Goal: Transaction & Acquisition: Purchase product/service

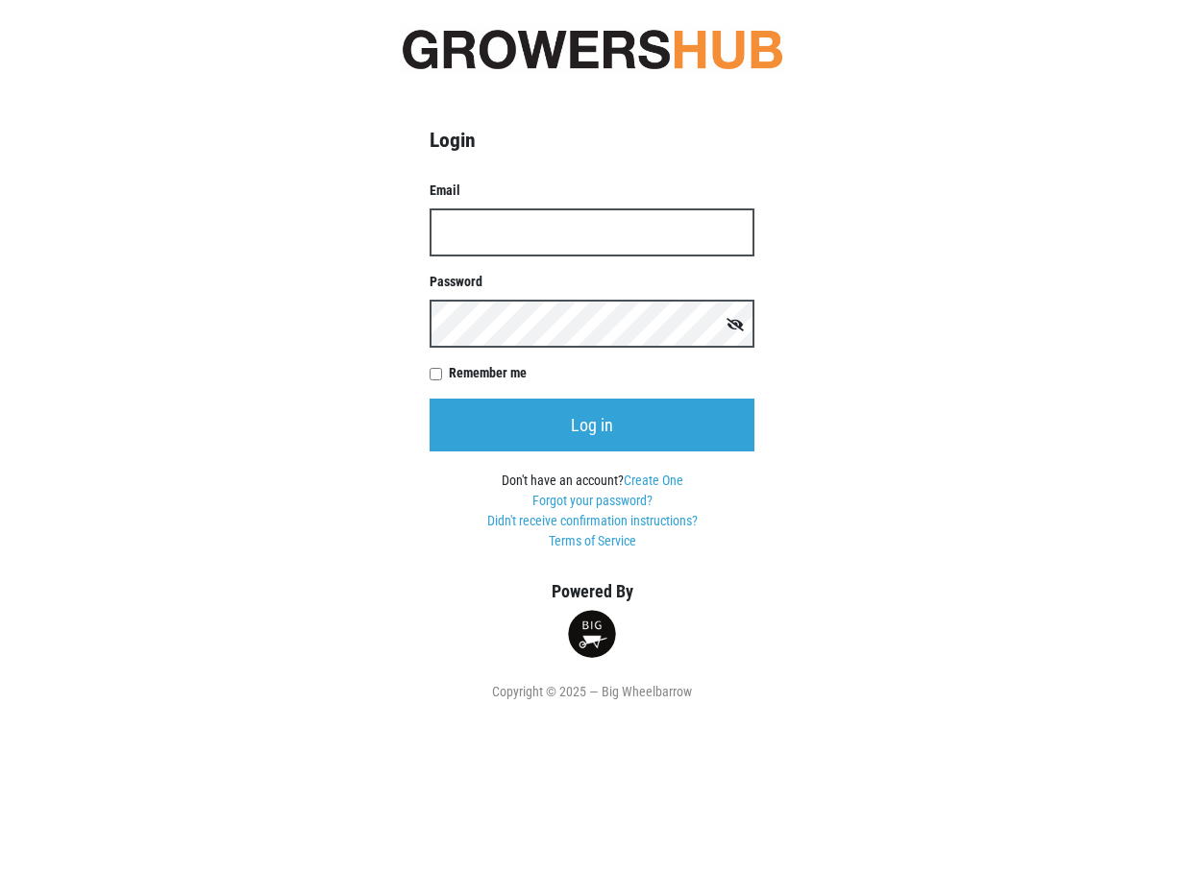
click at [518, 231] on input "Email" at bounding box center [592, 233] width 325 height 48
type input "[EMAIL_ADDRESS][PERSON_NAME][DOMAIN_NAME]"
type input "geraldDixon@golub.com"
click at [430, 399] on input "Log in" at bounding box center [592, 425] width 325 height 53
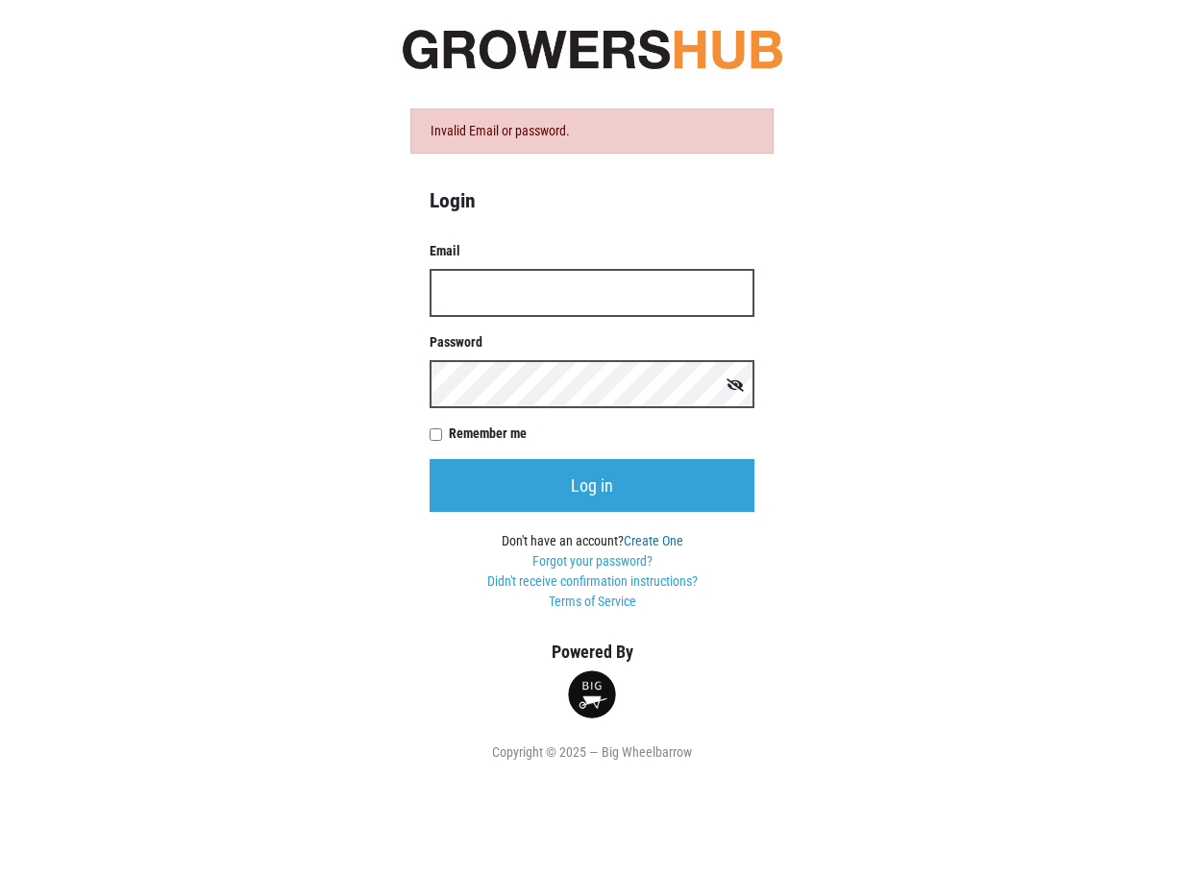
click at [649, 539] on link "Create One" at bounding box center [654, 540] width 60 height 15
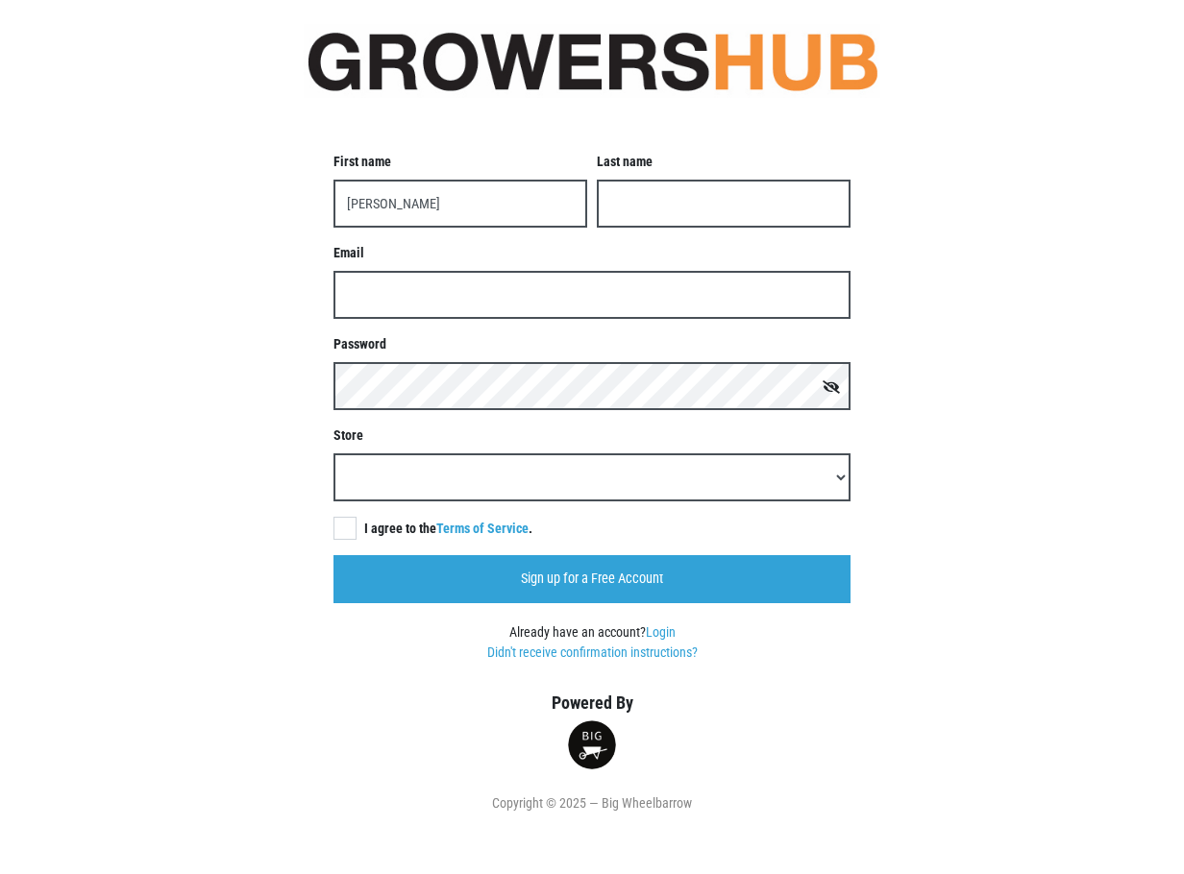
type input "[PERSON_NAME]"
click at [655, 210] on input "Last name" at bounding box center [724, 204] width 254 height 48
type input "Dixon"
click at [361, 296] on input "Email" at bounding box center [591, 295] width 517 height 48
type input "[EMAIL_ADDRESS][PERSON_NAME][DOMAIN_NAME]"
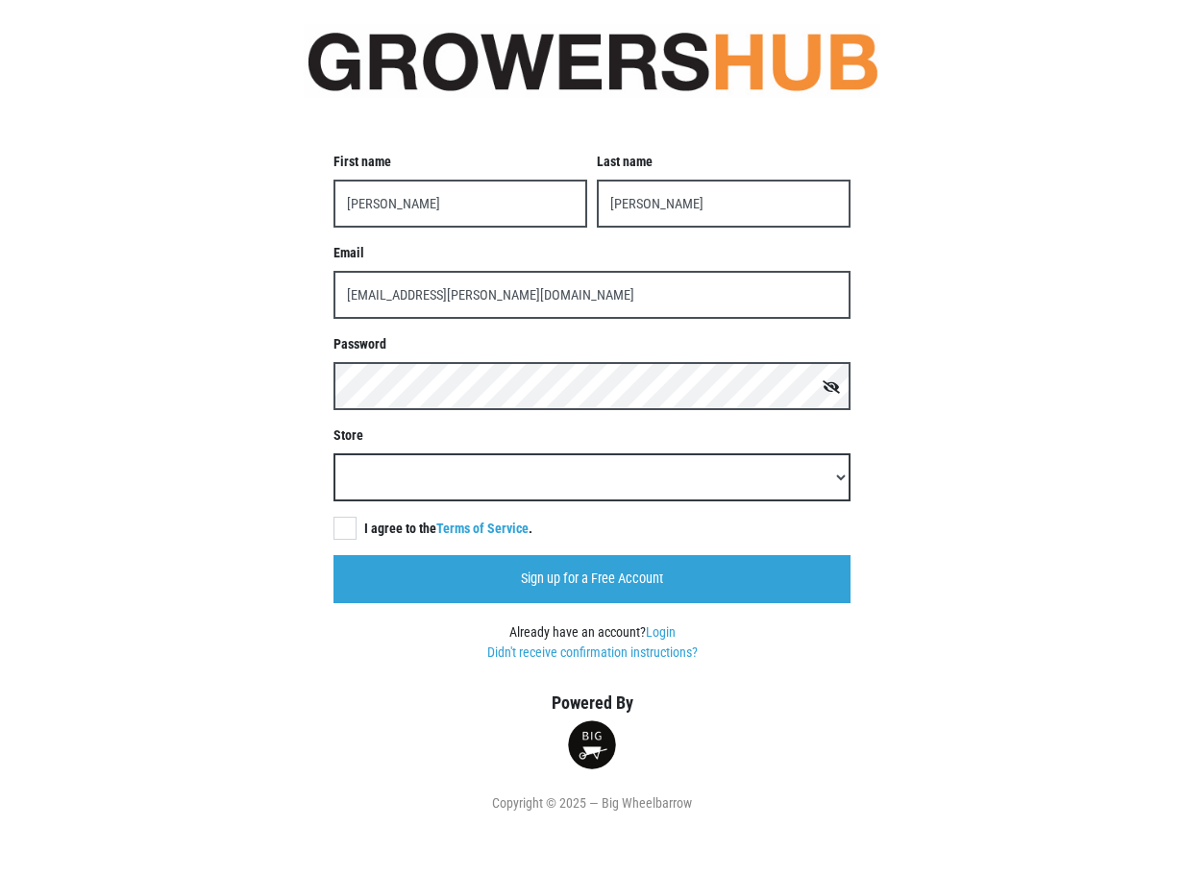
click at [398, 478] on select "Adams Kingston Adams Middletown Adams Newburgh Adams Wappingers Big Y 103, Norw…" at bounding box center [591, 478] width 517 height 48
click at [333, 454] on select "Adams Kingston Adams Middletown Adams Newburgh Adams Wappingers Big Y 103, Norw…" at bounding box center [591, 478] width 517 height 48
click at [837, 475] on select "Adams Kingston Adams Middletown Adams Newburgh Adams Wappingers Big Y 103, Norw…" at bounding box center [591, 478] width 517 height 48
select select "c83524c6-da99-4241-a25b-579e9ecb2f4b"
click at [333, 454] on select "Adams Kingston Adams Middletown Adams Newburgh Adams Wappingers Big Y 103, Norw…" at bounding box center [591, 478] width 517 height 48
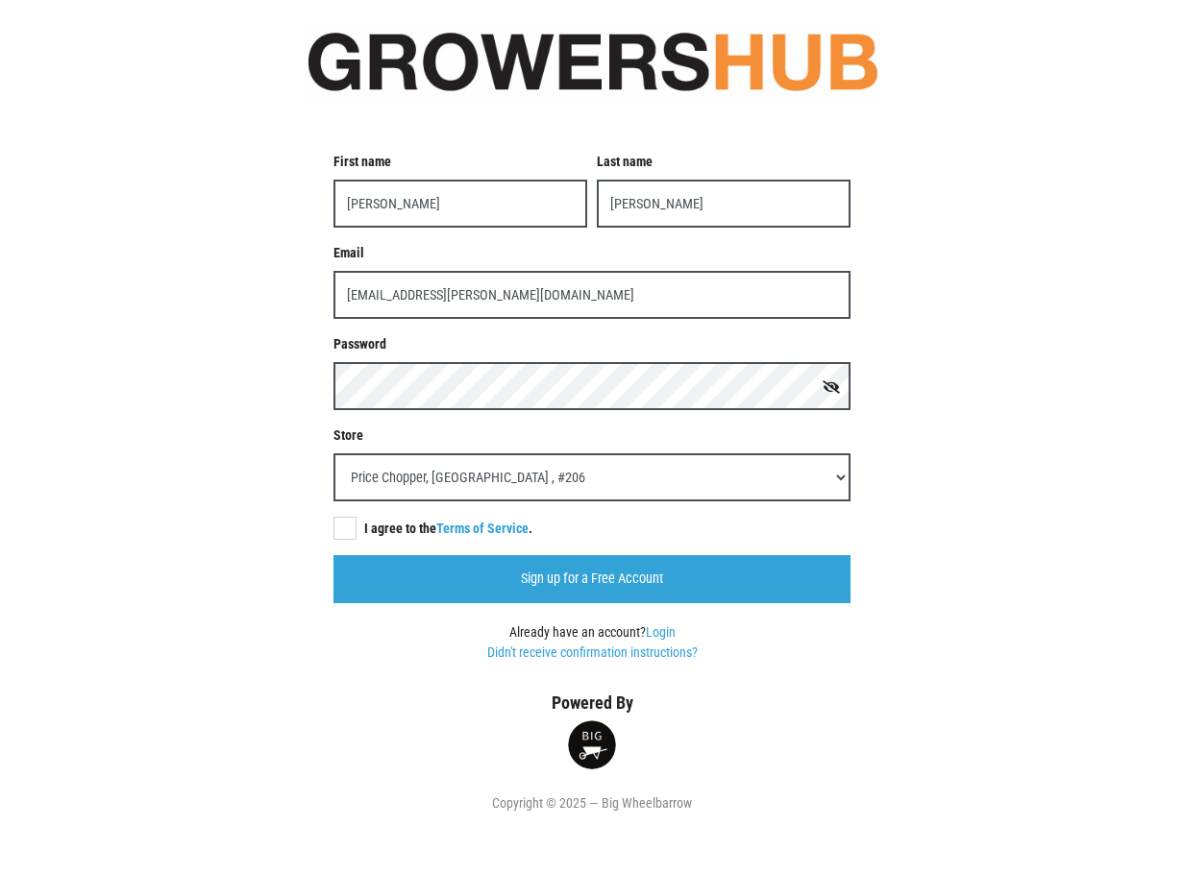
click at [349, 529] on label "I agree to the Terms of Service ." at bounding box center [436, 528] width 207 height 21
click at [346, 529] on input "I agree to the Terms of Service ." at bounding box center [339, 523] width 12 height 12
checkbox input "true"
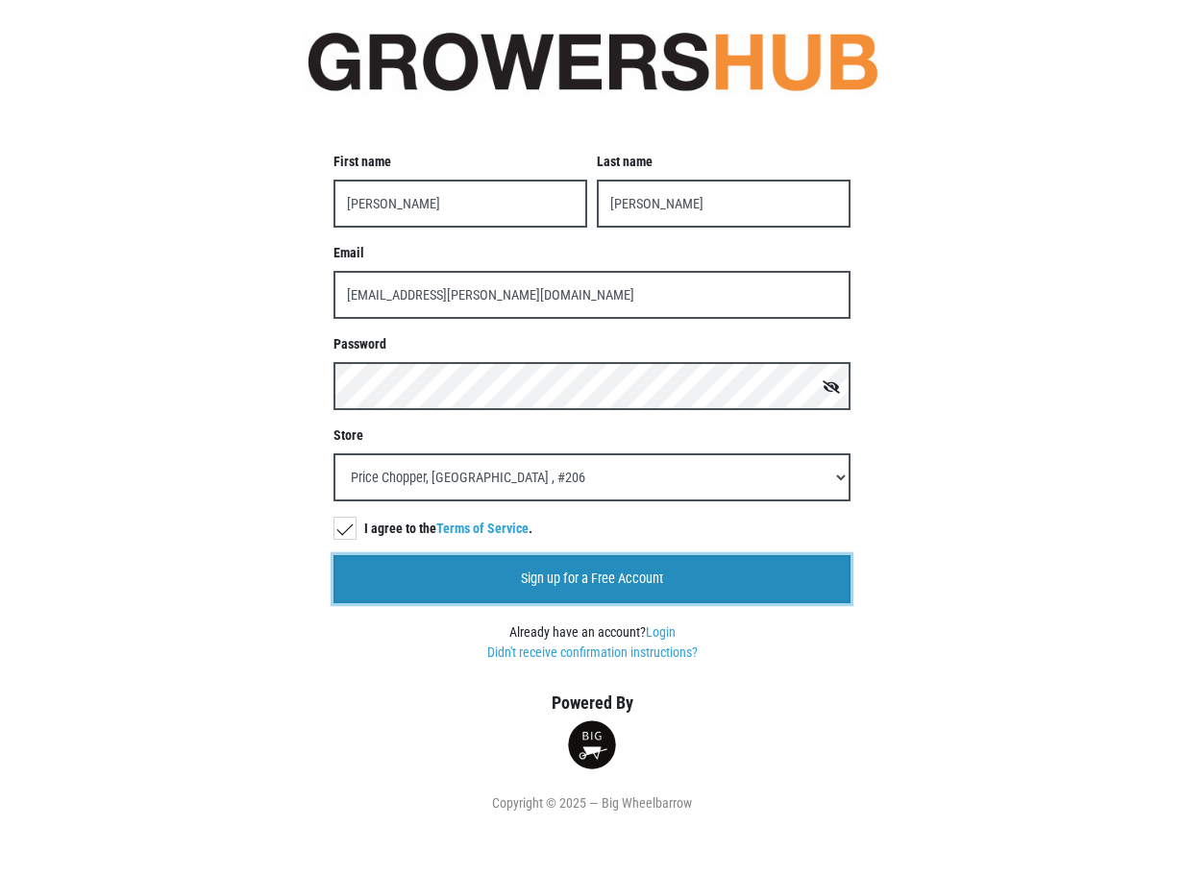
click at [601, 577] on input "Sign up for a Free Account" at bounding box center [591, 579] width 517 height 48
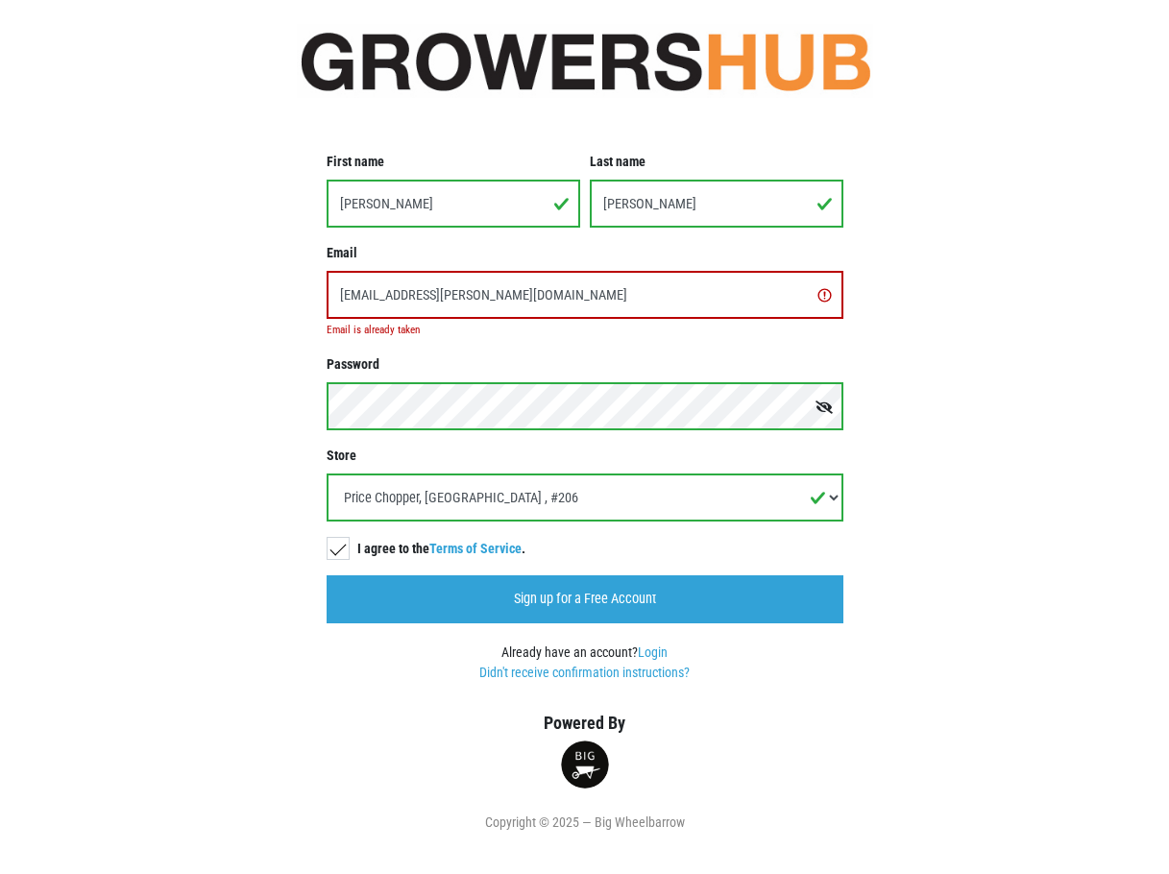
click at [824, 406] on icon at bounding box center [824, 407] width 17 height 13
click at [327, 576] on input "Sign up for a Free Account" at bounding box center [585, 600] width 517 height 48
click at [653, 649] on link "Login" at bounding box center [653, 652] width 30 height 15
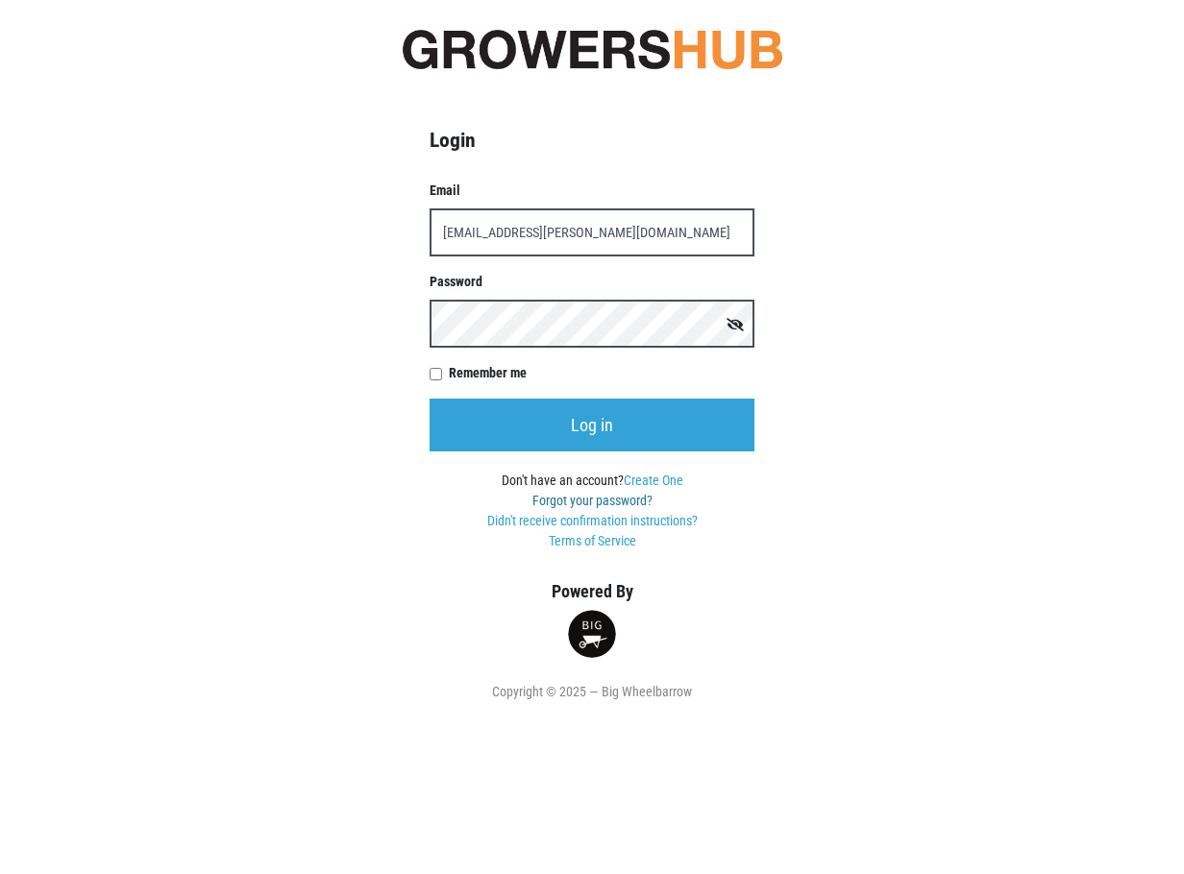
type input "GeraldDixon@golub.com"
click at [603, 494] on link "Forgot your password?" at bounding box center [592, 500] width 120 height 15
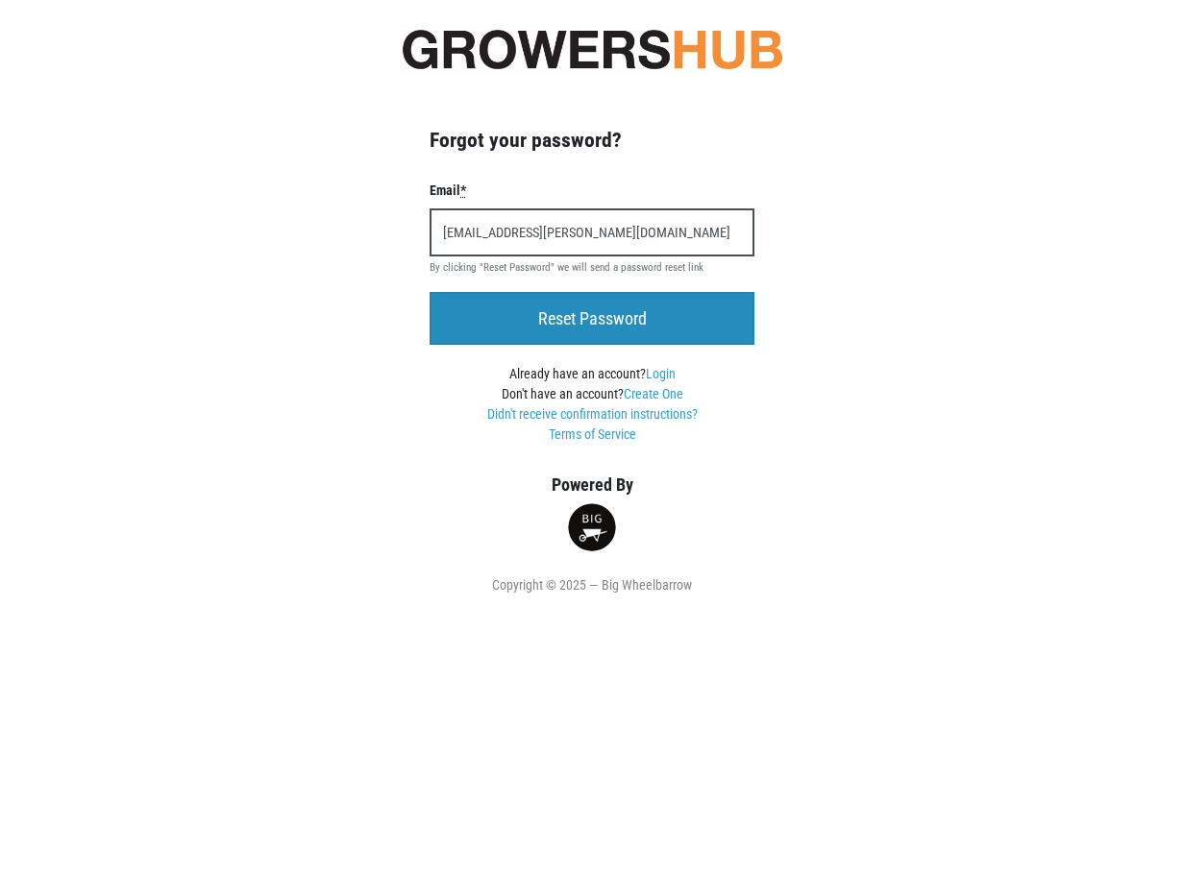
type input "GeraldDixon@golub.com"
click at [626, 318] on input "Reset Password" at bounding box center [592, 318] width 325 height 53
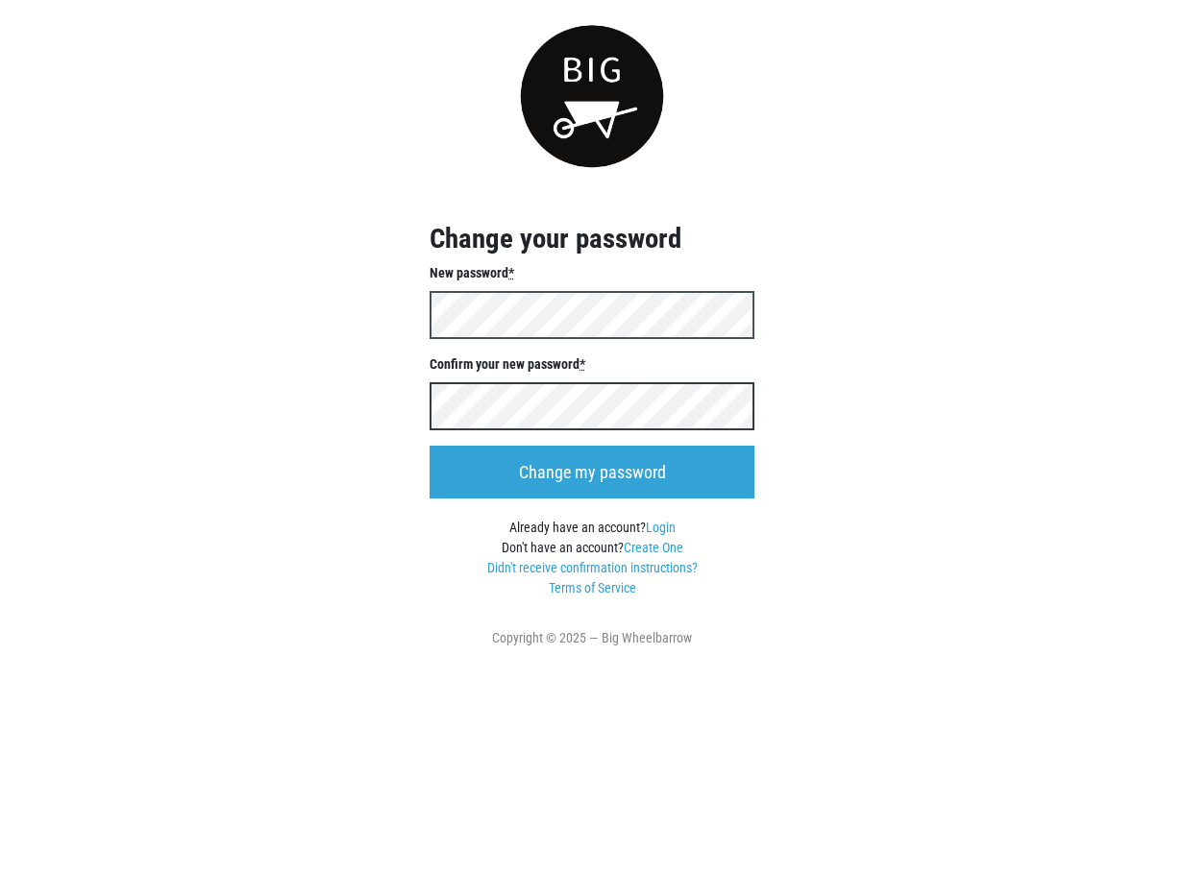
click at [430, 446] on input "Change my password" at bounding box center [592, 472] width 325 height 53
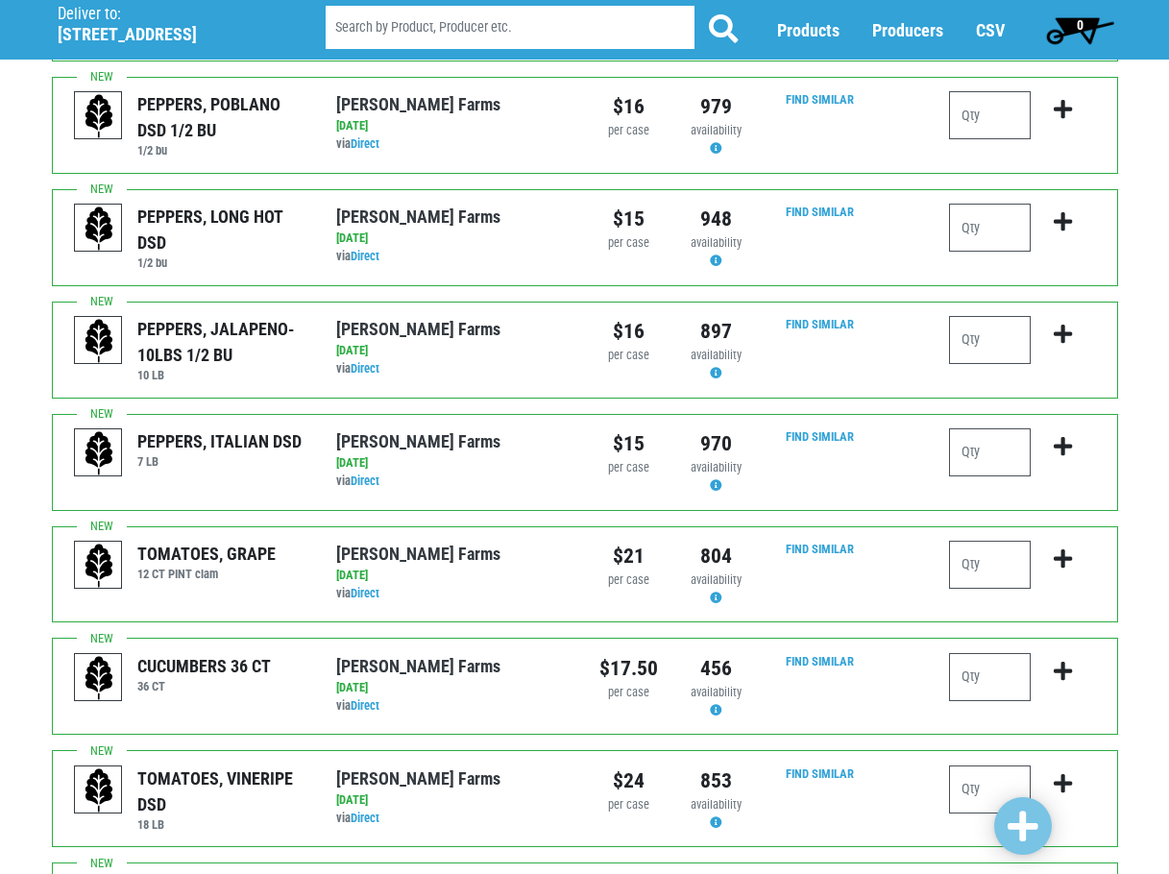
scroll to position [961, 0]
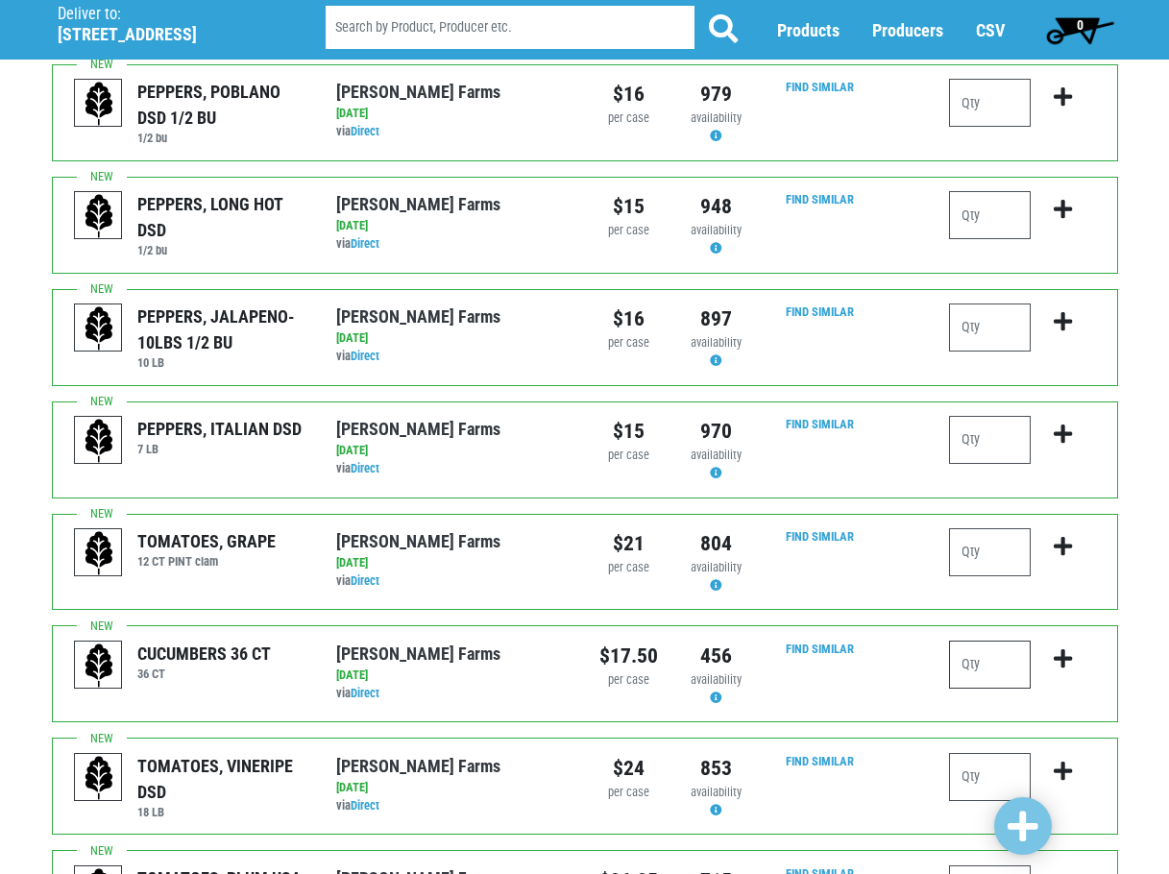
click at [996, 652] on input "number" at bounding box center [990, 665] width 82 height 48
type input "2"
drag, startPoint x: 1068, startPoint y: 655, endPoint x: 1064, endPoint y: 644, distance: 12.2
click at [1068, 647] on button "submit" at bounding box center [1063, 671] width 45 height 61
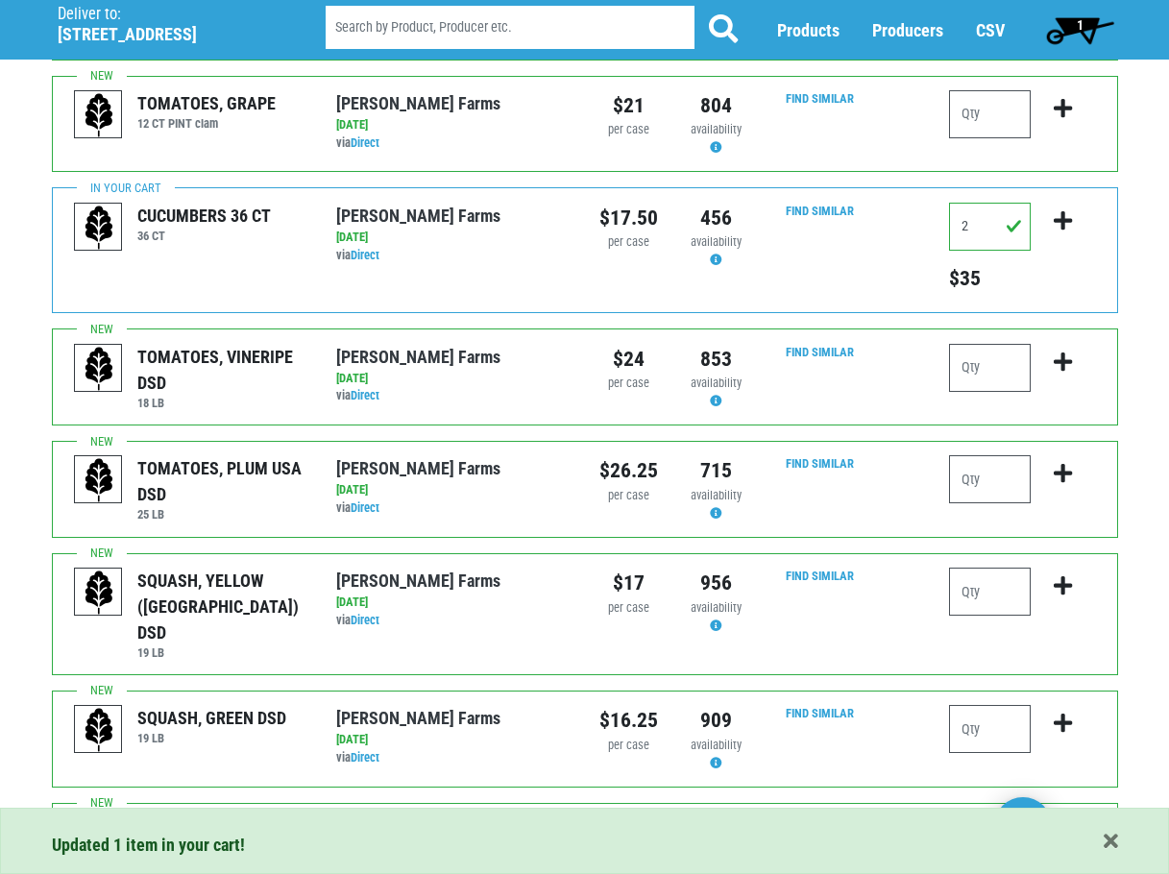
scroll to position [1441, 0]
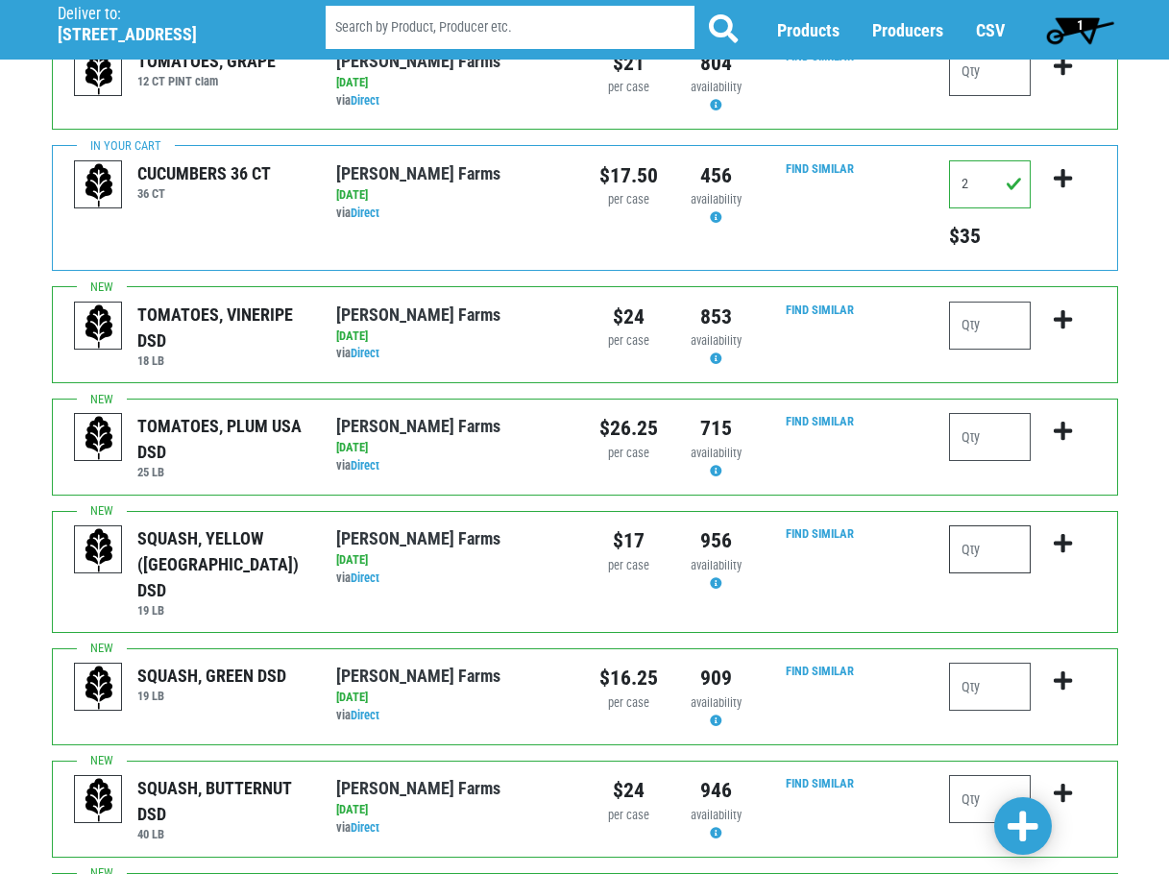
click at [995, 526] on input "number" at bounding box center [990, 550] width 82 height 48
type input "2"
click at [1057, 533] on icon "submit" at bounding box center [1063, 543] width 18 height 21
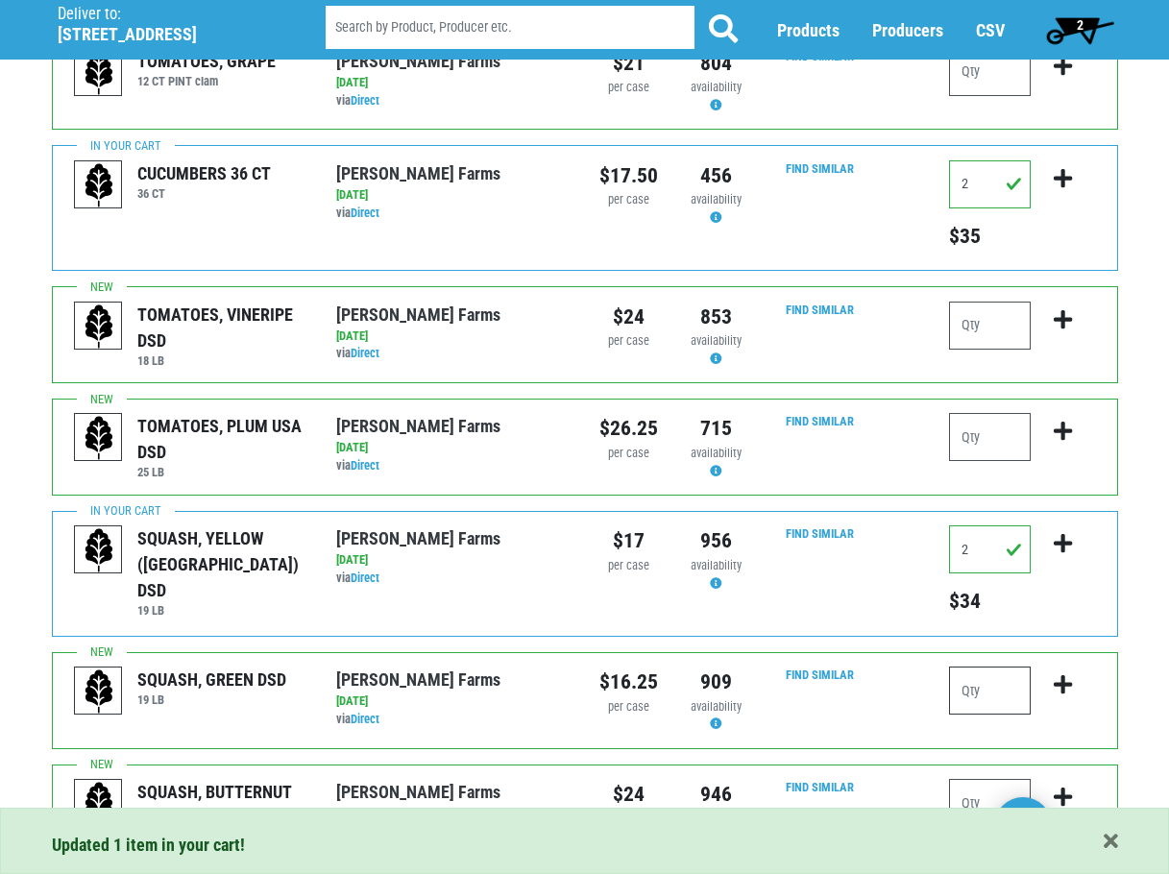
click at [993, 671] on input "number" at bounding box center [990, 691] width 82 height 48
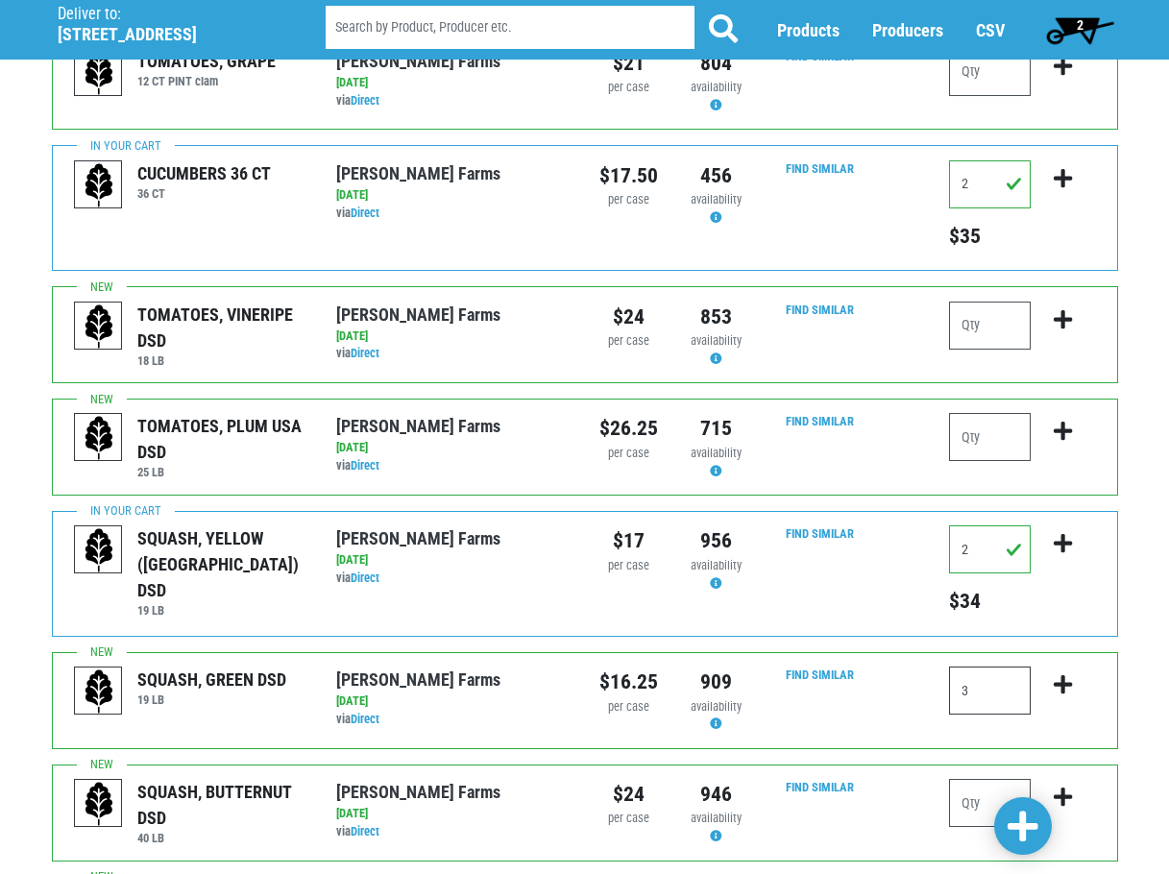
type input "3"
click at [1060, 675] on icon "submit" at bounding box center [1063, 685] width 18 height 21
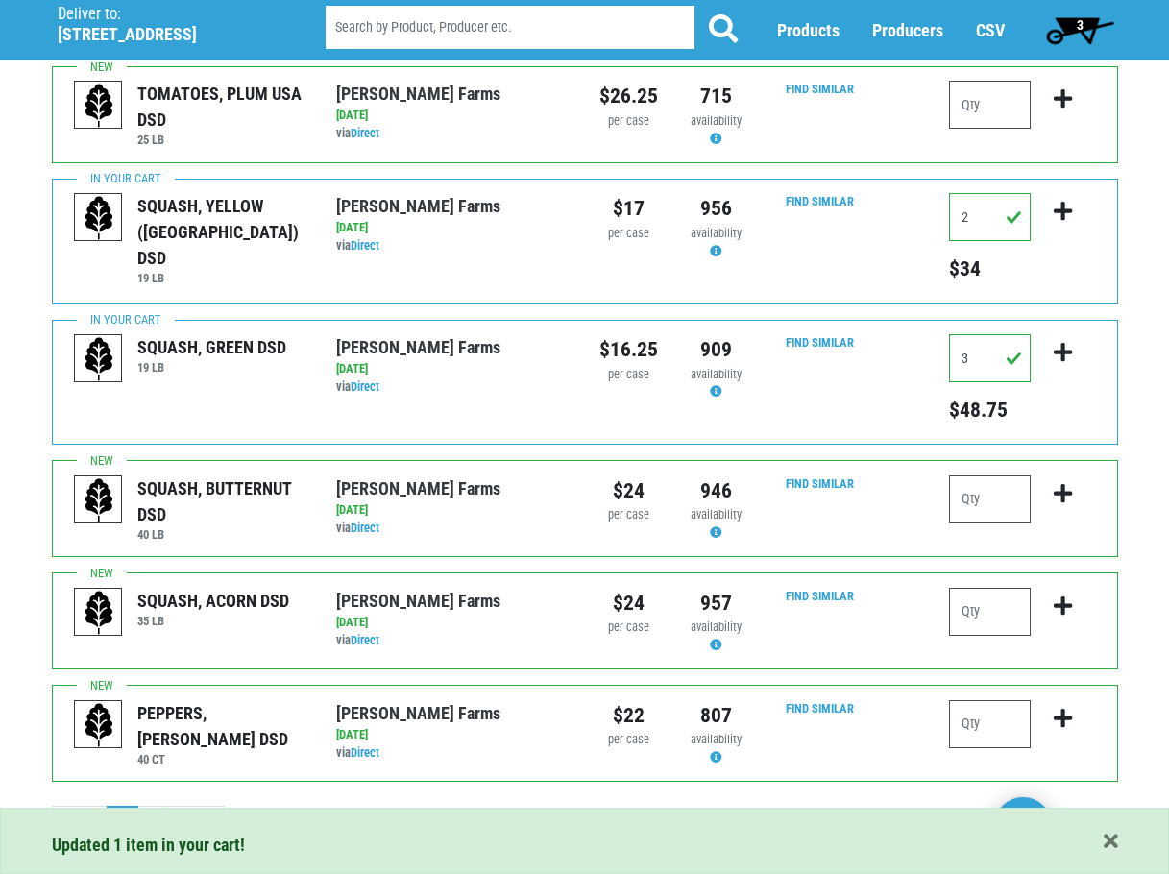
scroll to position [1779, 0]
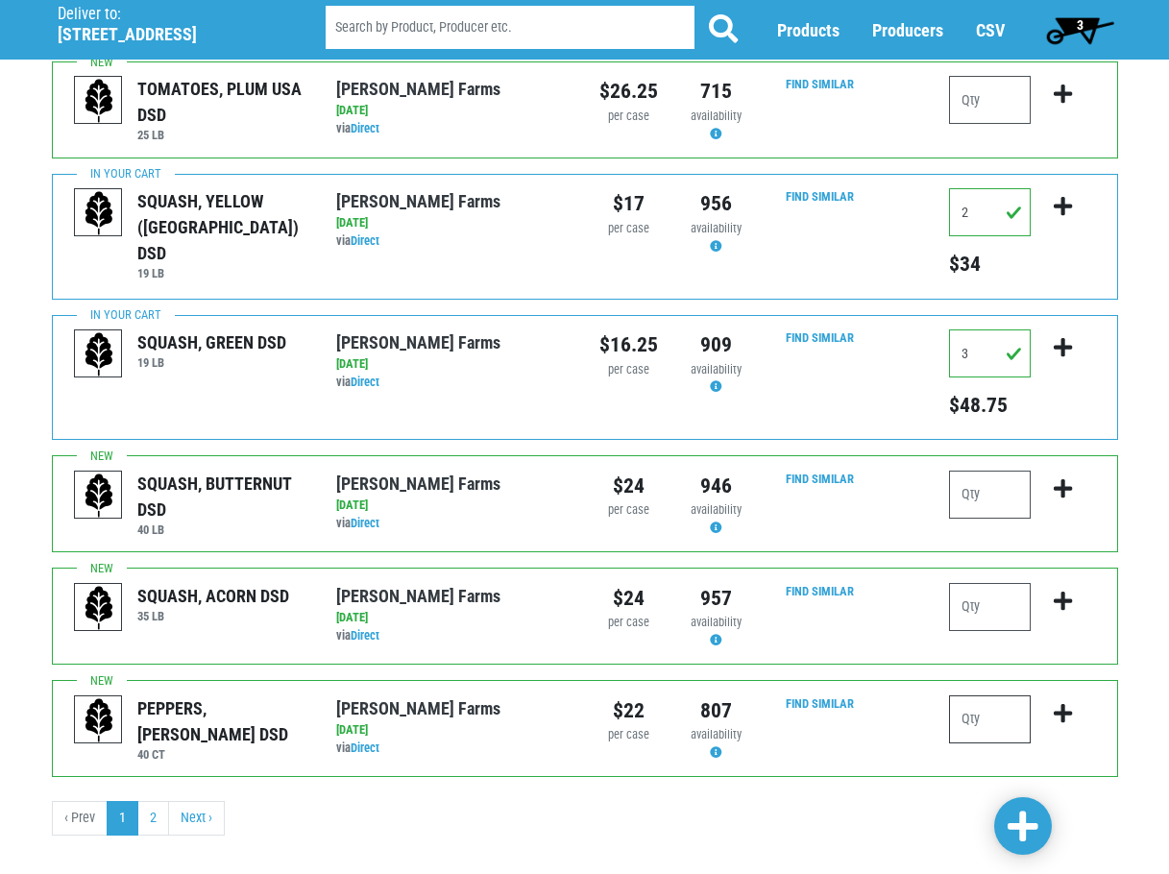
click at [990, 696] on input "number" at bounding box center [990, 720] width 82 height 48
type input "3"
click at [1067, 703] on icon "submit" at bounding box center [1063, 713] width 18 height 21
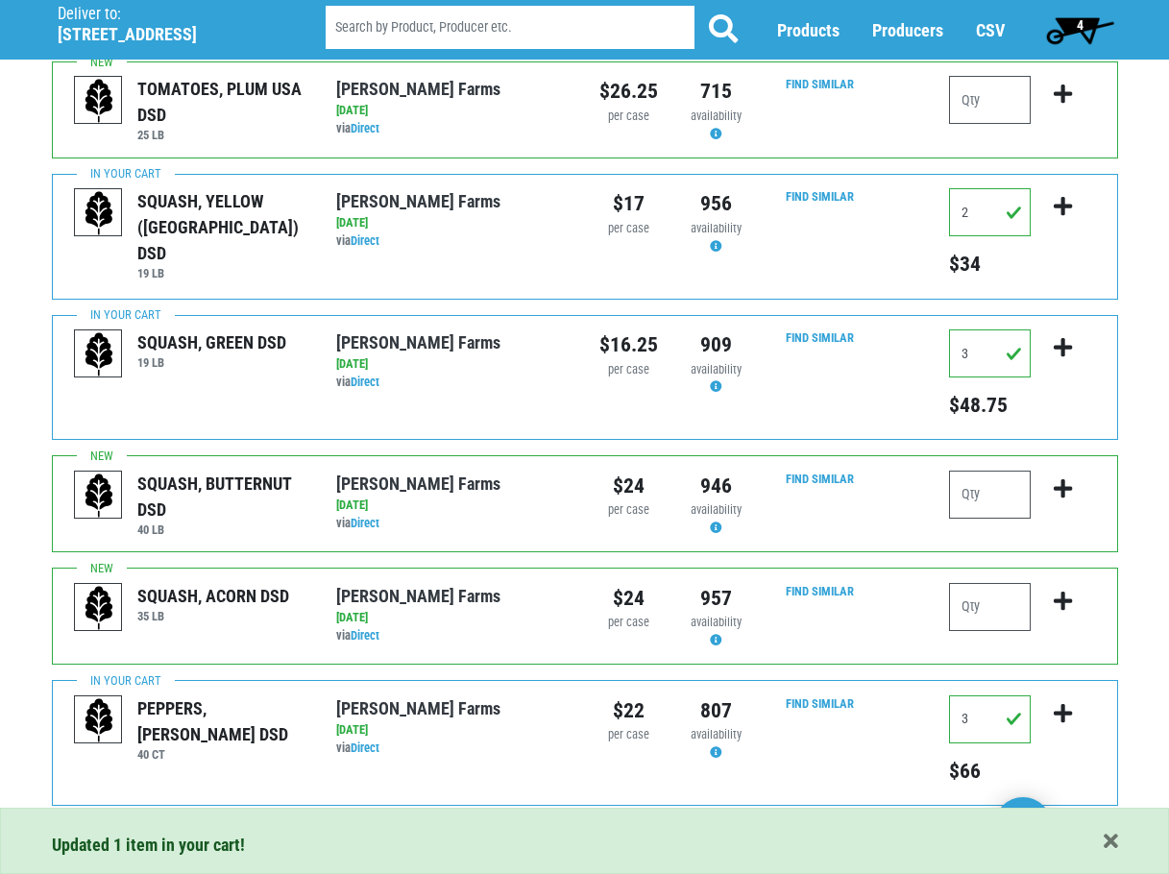
scroll to position [1808, 0]
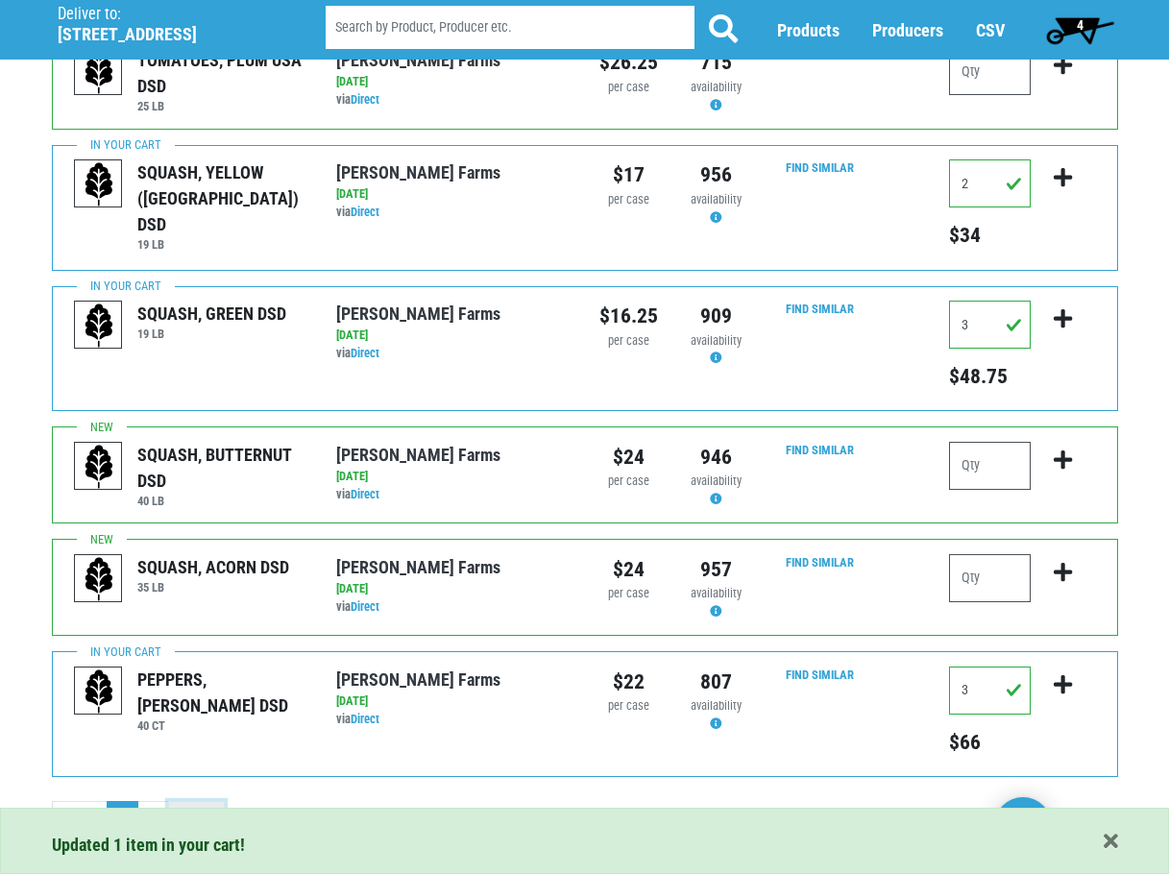
click at [202, 801] on link "Next ›" at bounding box center [196, 818] width 57 height 35
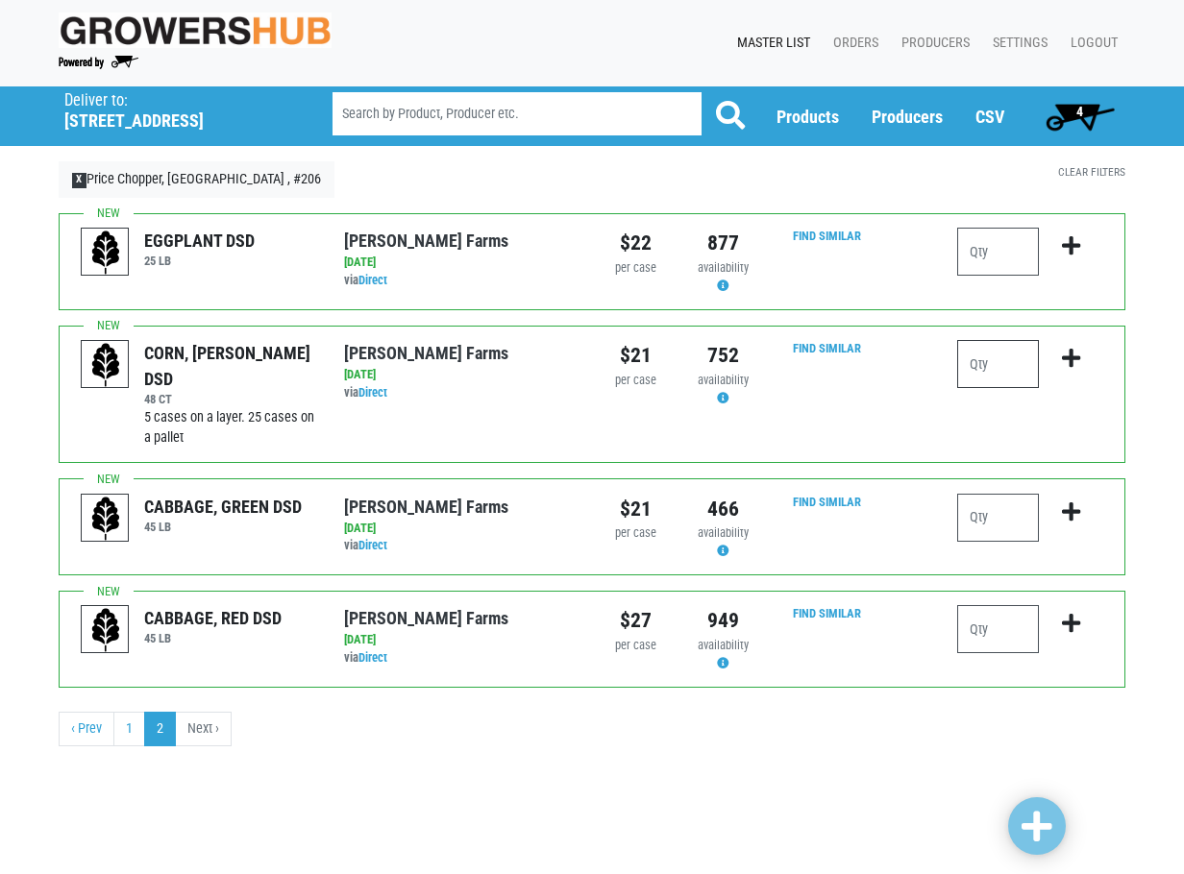
click at [1007, 371] on input "number" at bounding box center [998, 364] width 82 height 48
type input "6"
type input "7"
click at [1071, 357] on icon "submit" at bounding box center [1071, 358] width 18 height 21
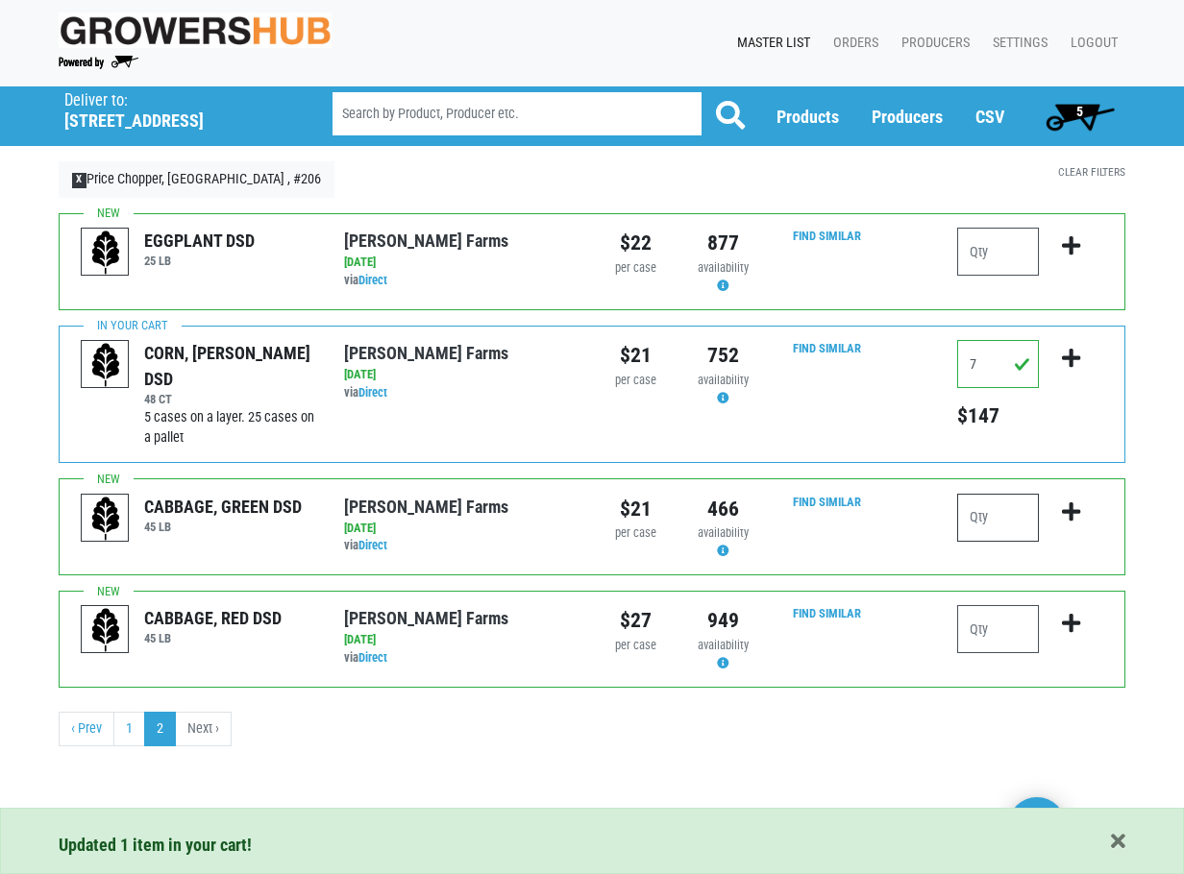
click at [1009, 515] on input "number" at bounding box center [998, 518] width 82 height 48
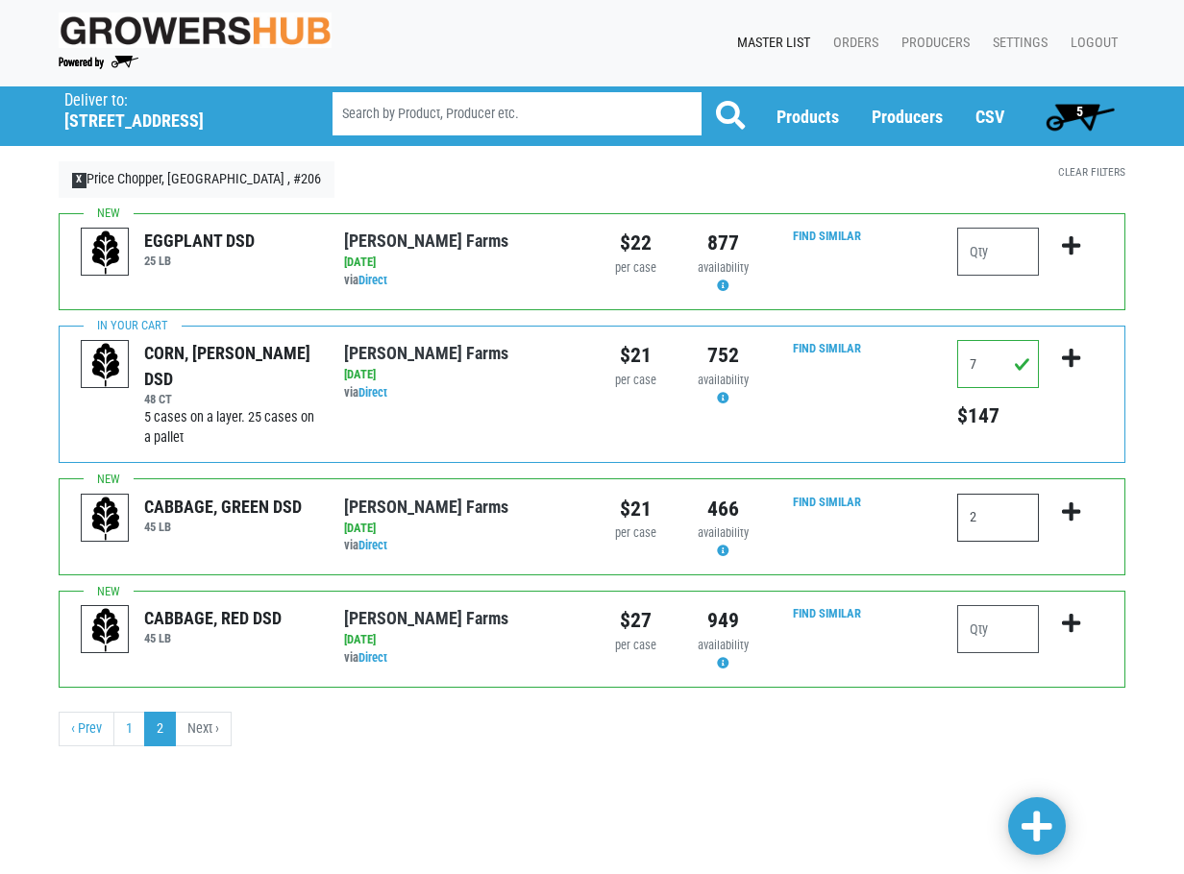
type input "2"
click at [1068, 512] on icon "submit" at bounding box center [1071, 512] width 18 height 21
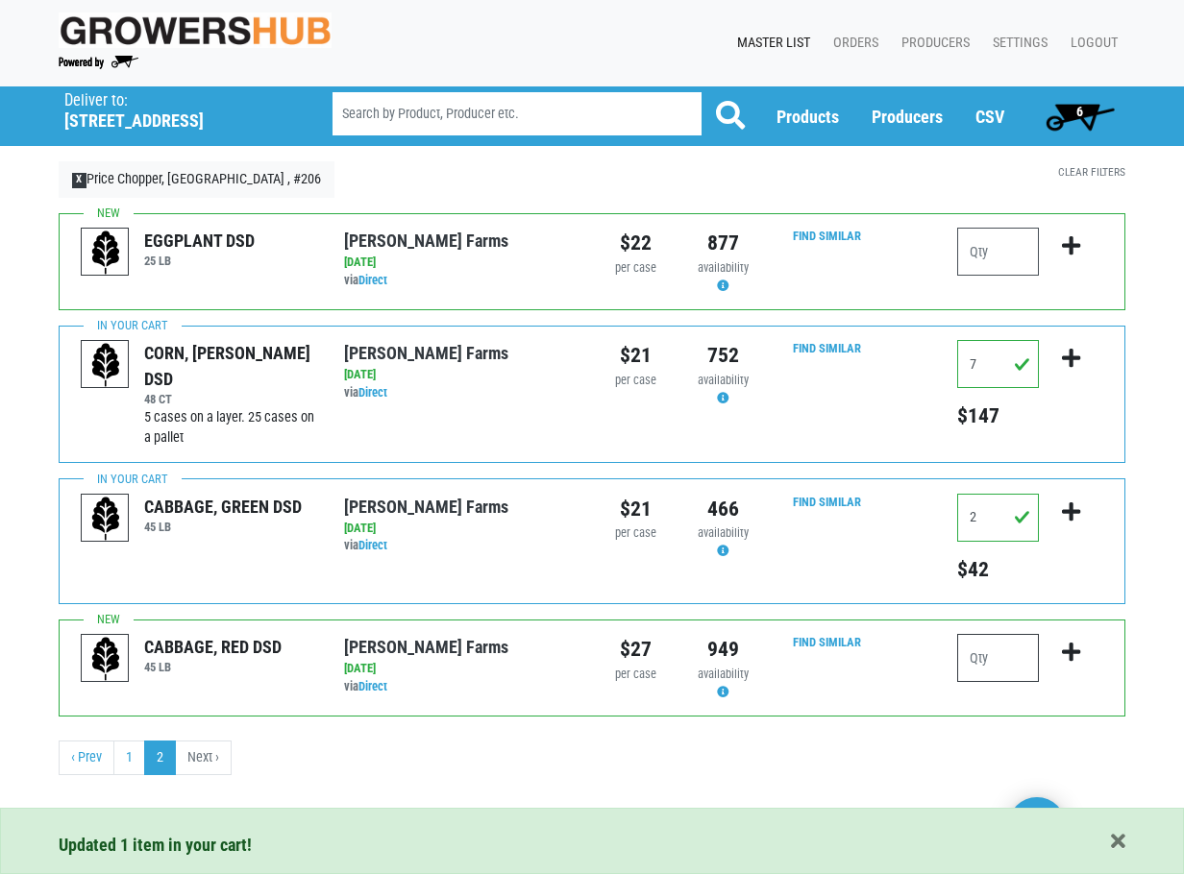
click at [988, 664] on input "number" at bounding box center [998, 658] width 82 height 48
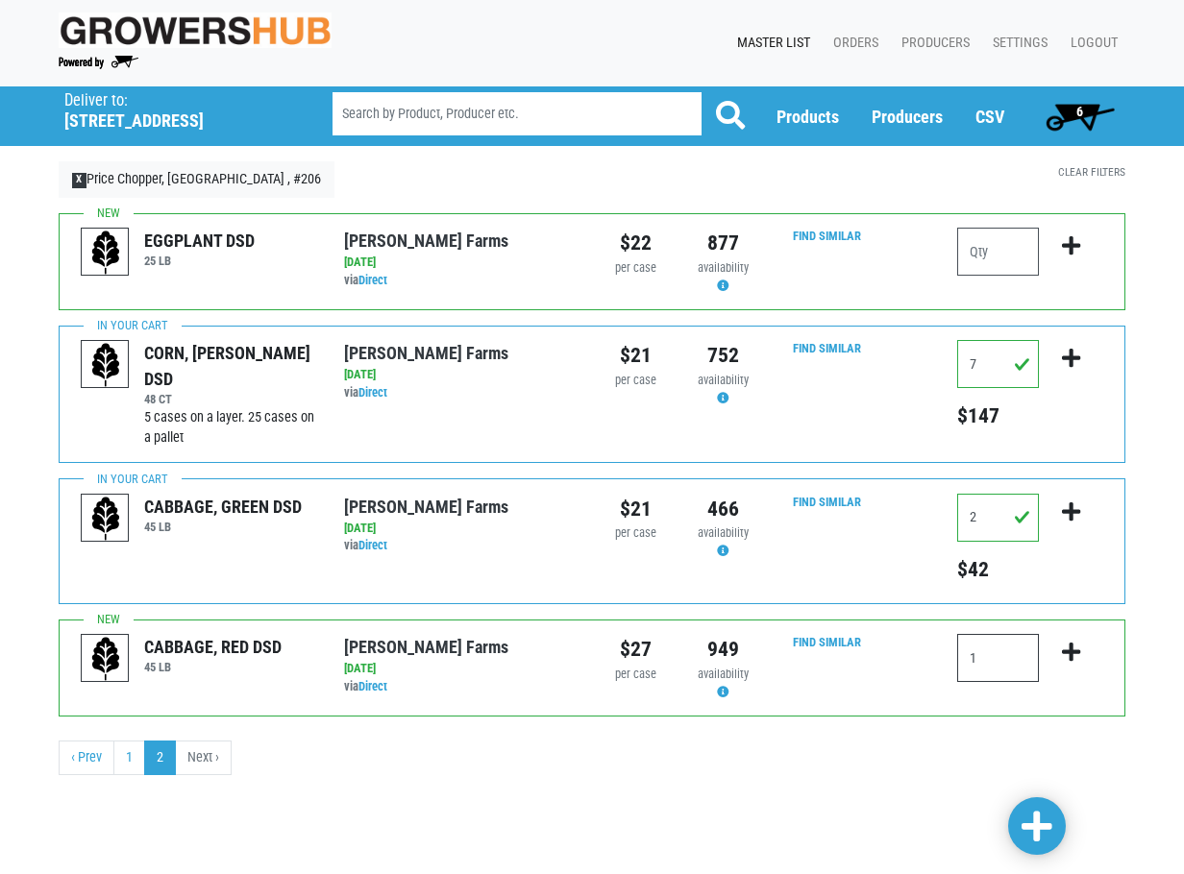
type input "1"
click at [1071, 648] on icon "submit" at bounding box center [1071, 652] width 18 height 21
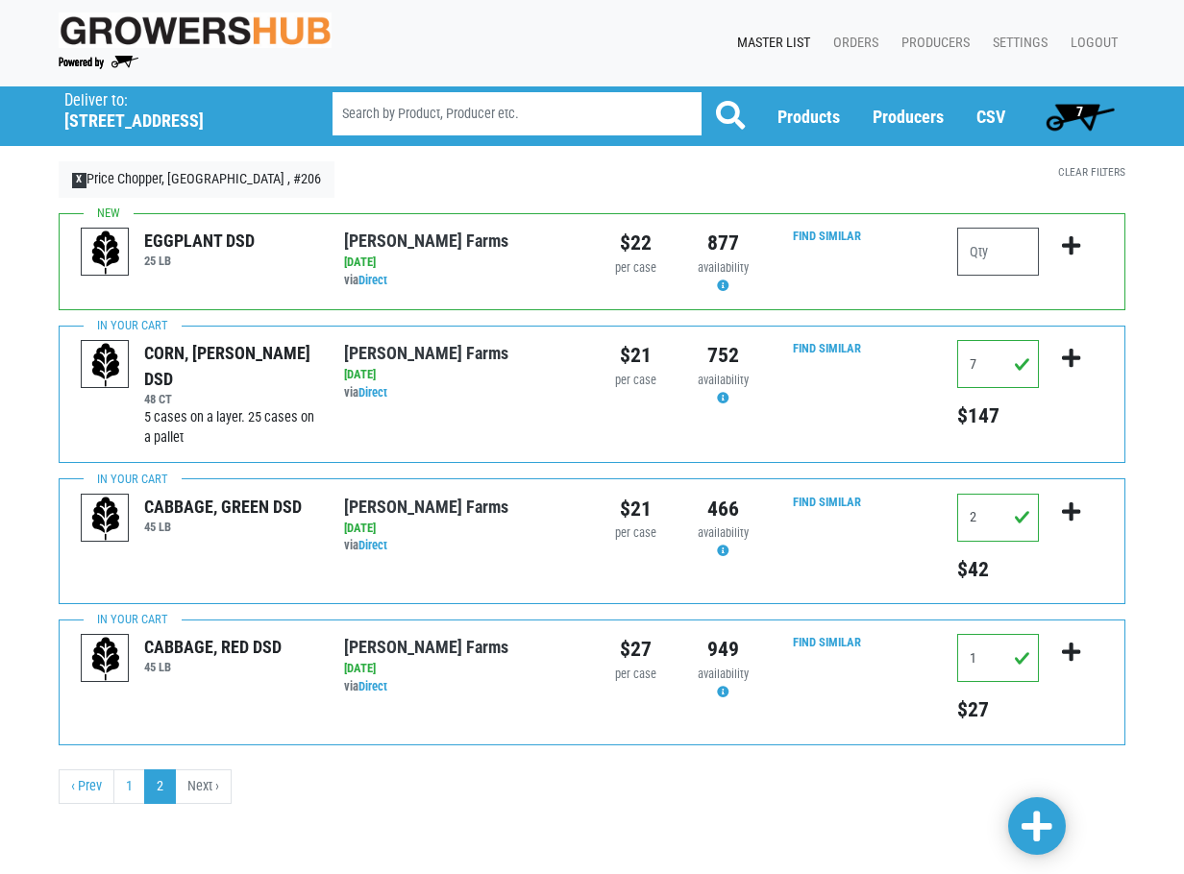
click at [1069, 111] on span "7" at bounding box center [1080, 116] width 86 height 38
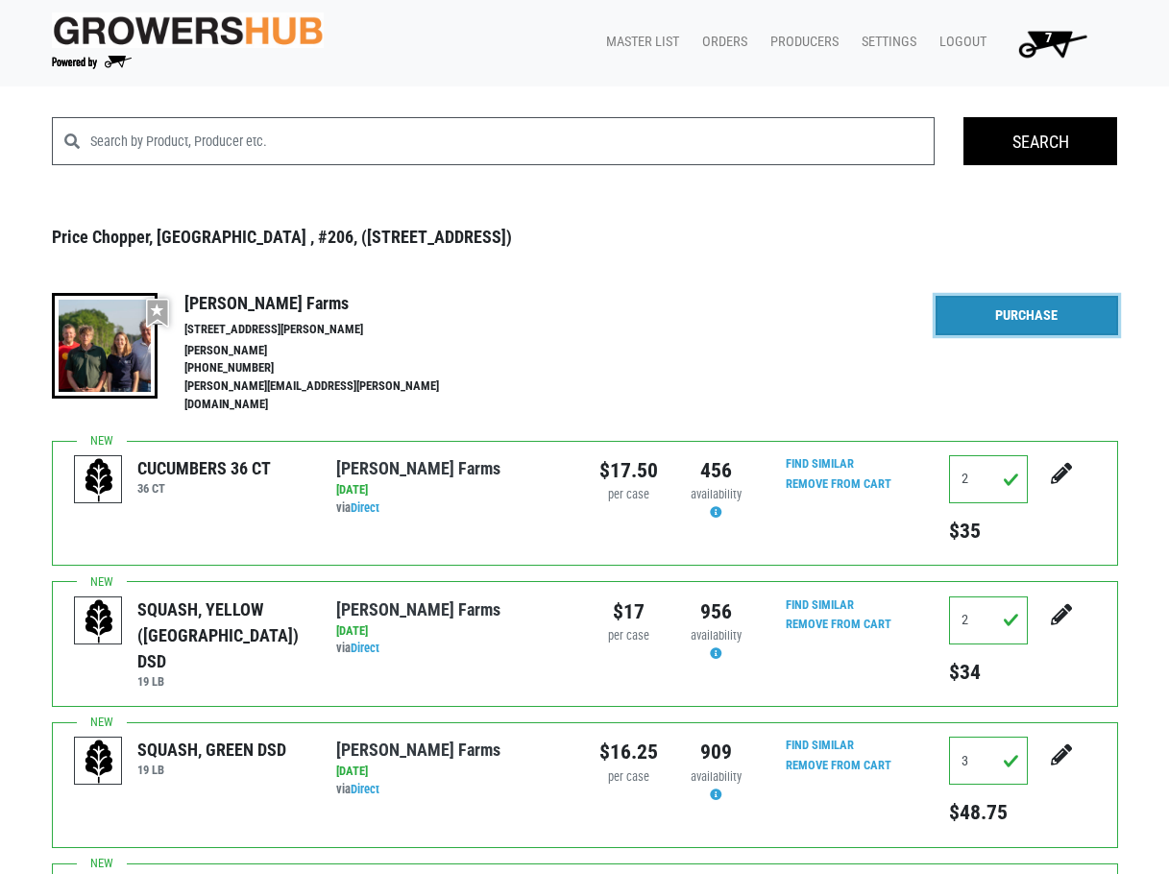
click at [1017, 314] on link "Purchase" at bounding box center [1027, 316] width 183 height 40
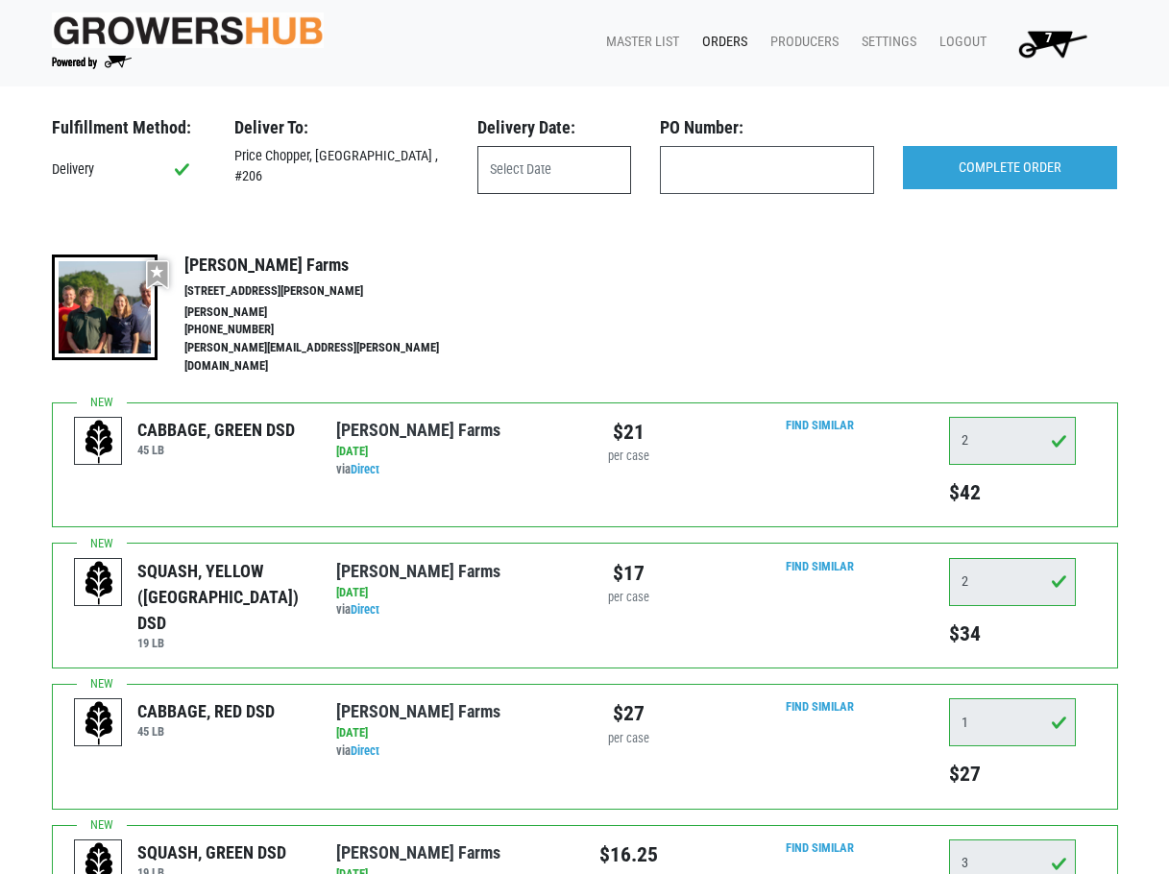
click at [574, 175] on input "text" at bounding box center [555, 170] width 154 height 48
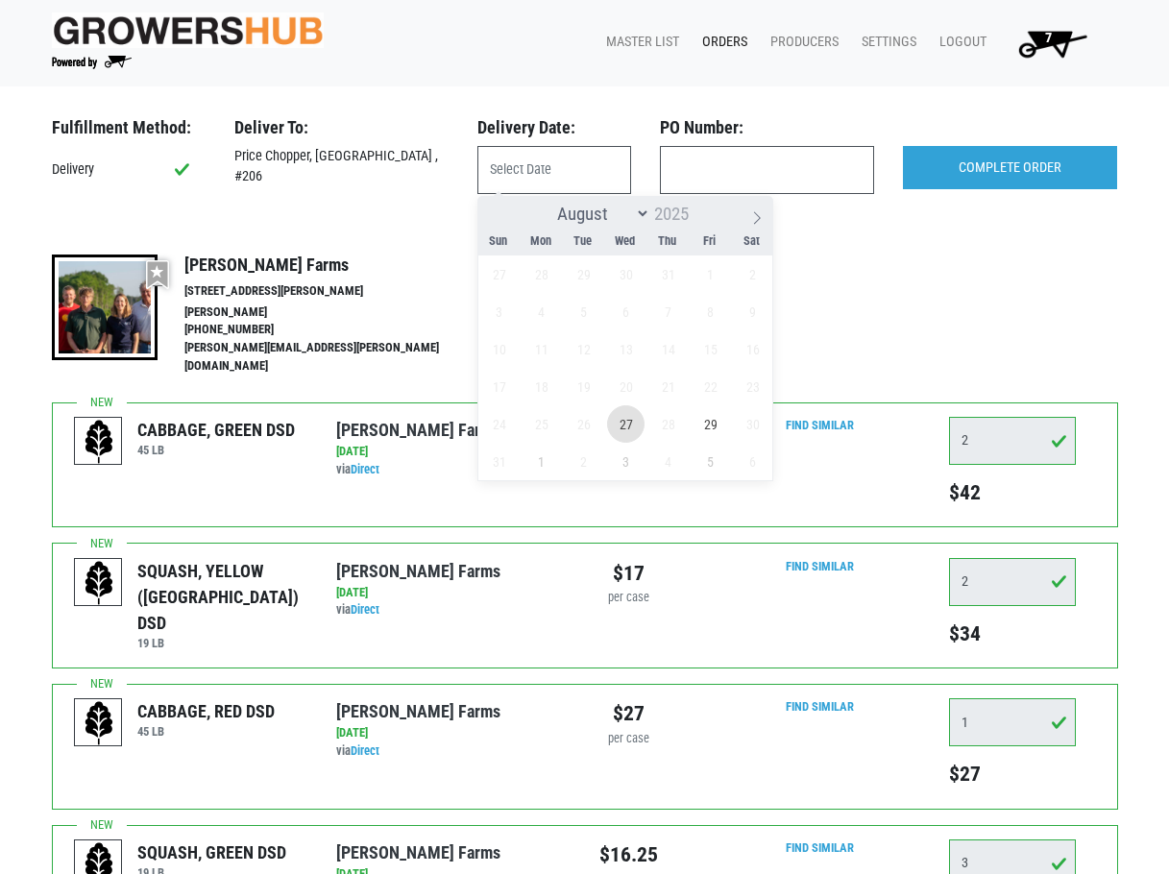
click at [627, 424] on span "27" at bounding box center [625, 424] width 37 height 37
type input "[DATE]"
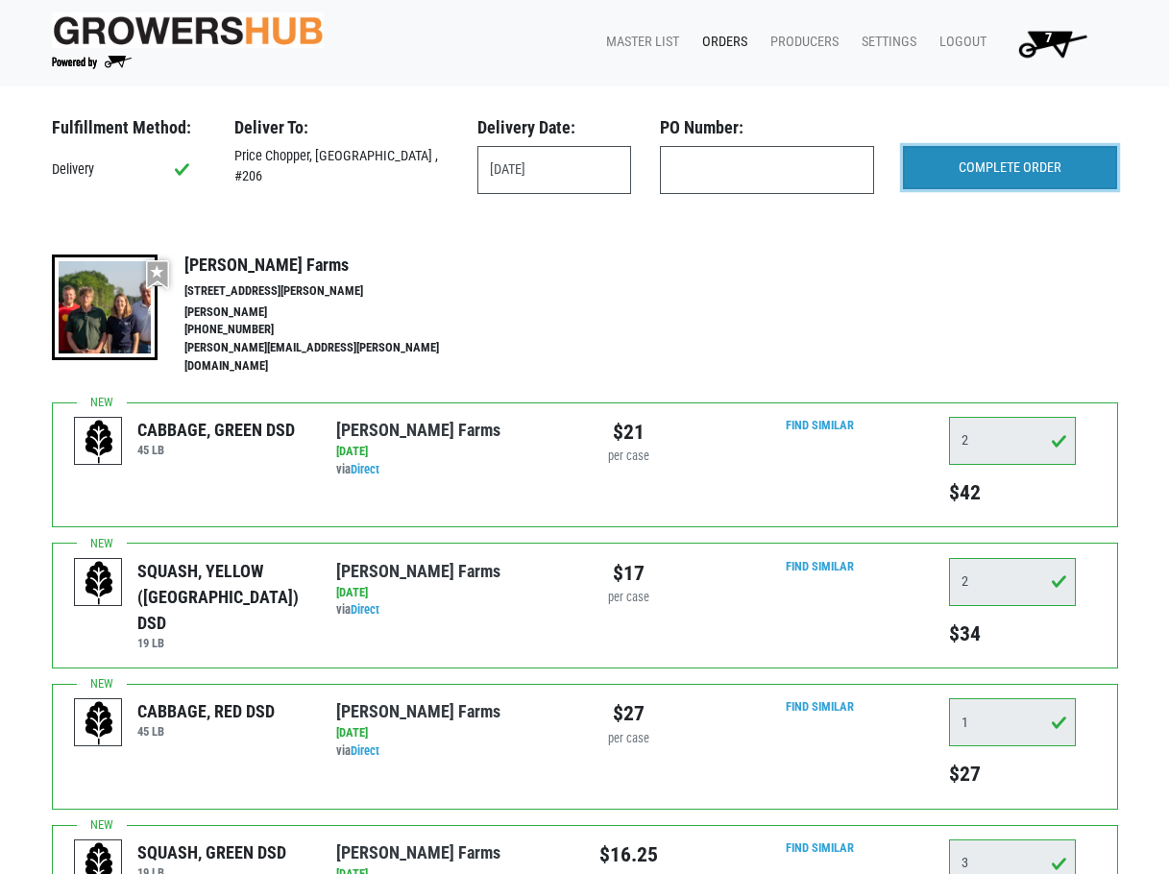
click at [995, 167] on input "COMPLETE ORDER" at bounding box center [1010, 168] width 214 height 44
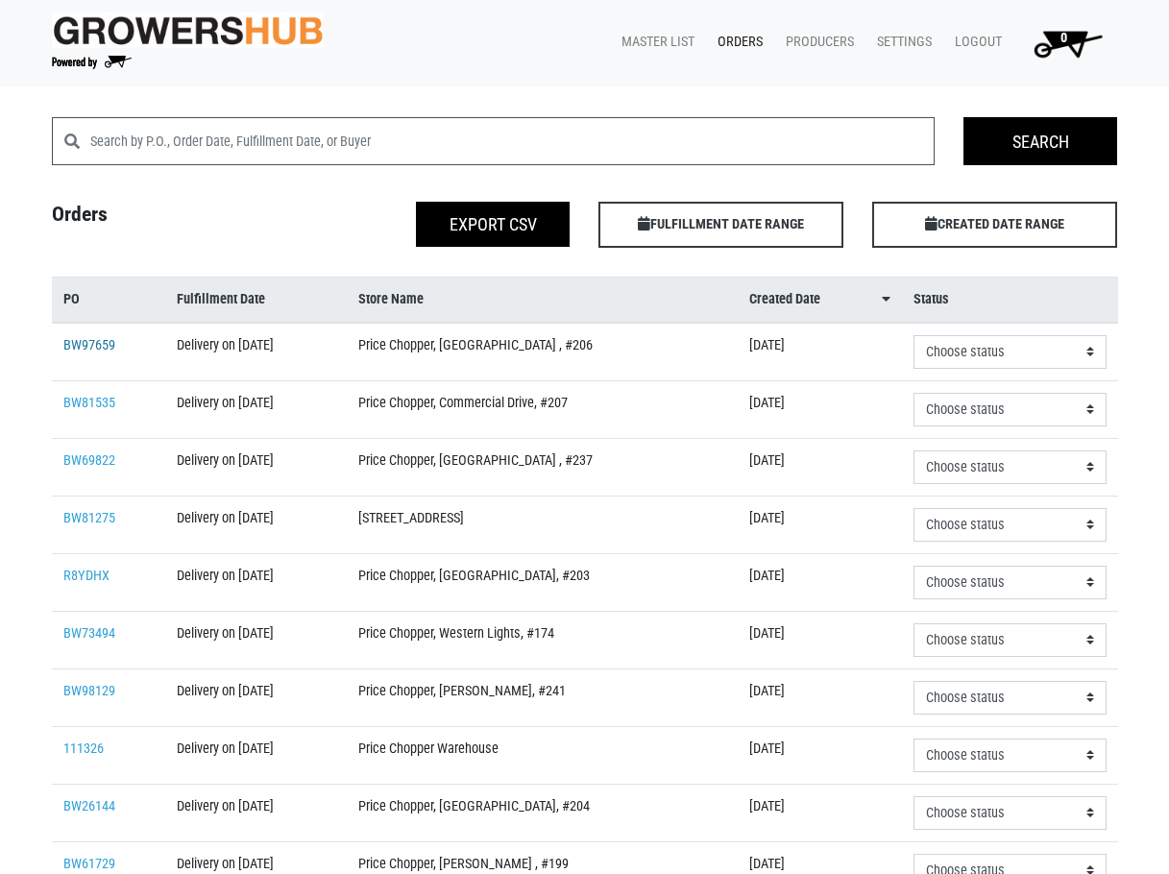
click at [111, 340] on link "BW97659" at bounding box center [89, 345] width 52 height 16
